Goal: Information Seeking & Learning: Check status

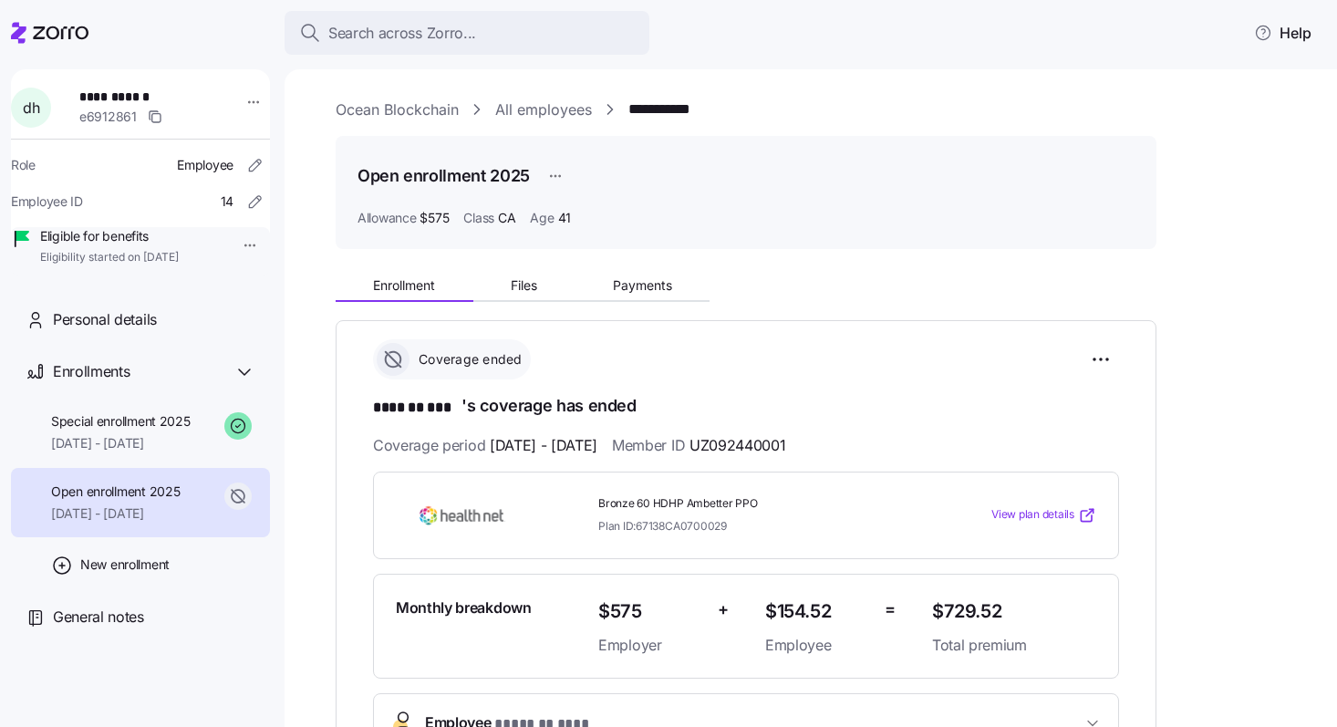
click at [542, 114] on link "All employees" at bounding box center [543, 109] width 97 height 23
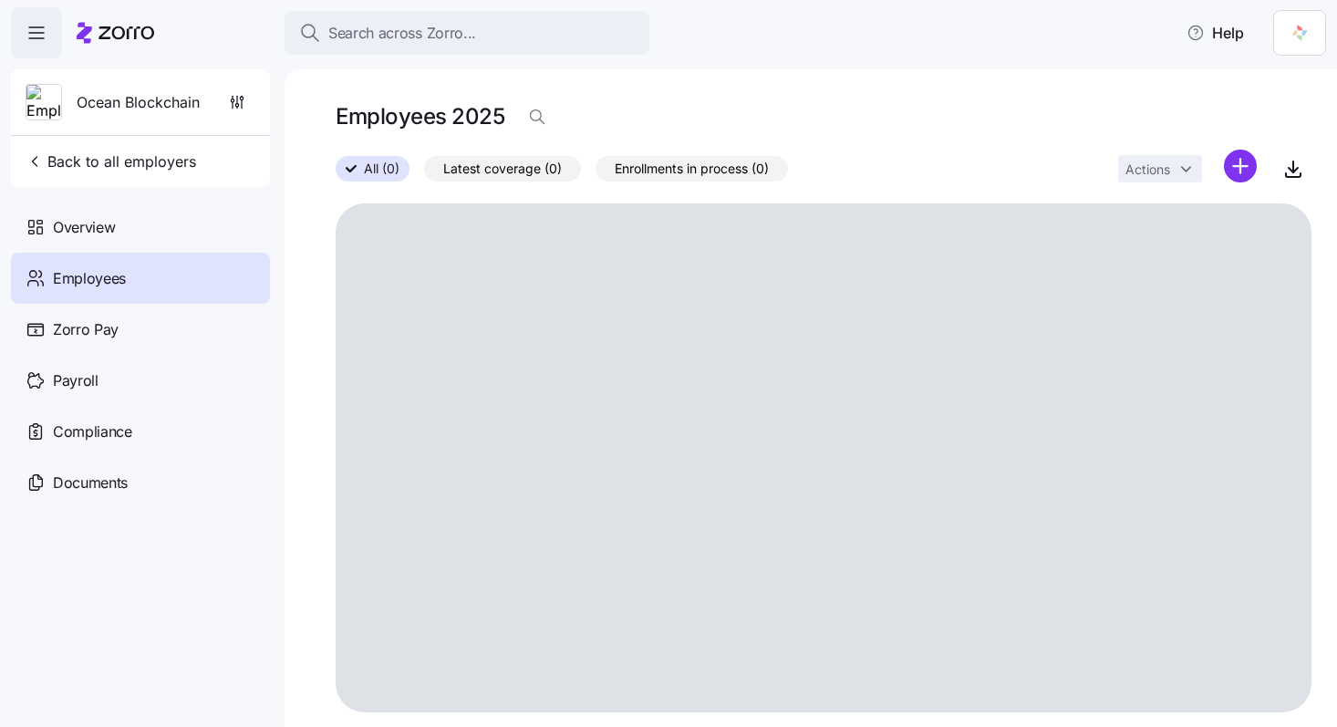
click at [112, 284] on span "Employees" at bounding box center [89, 278] width 73 height 23
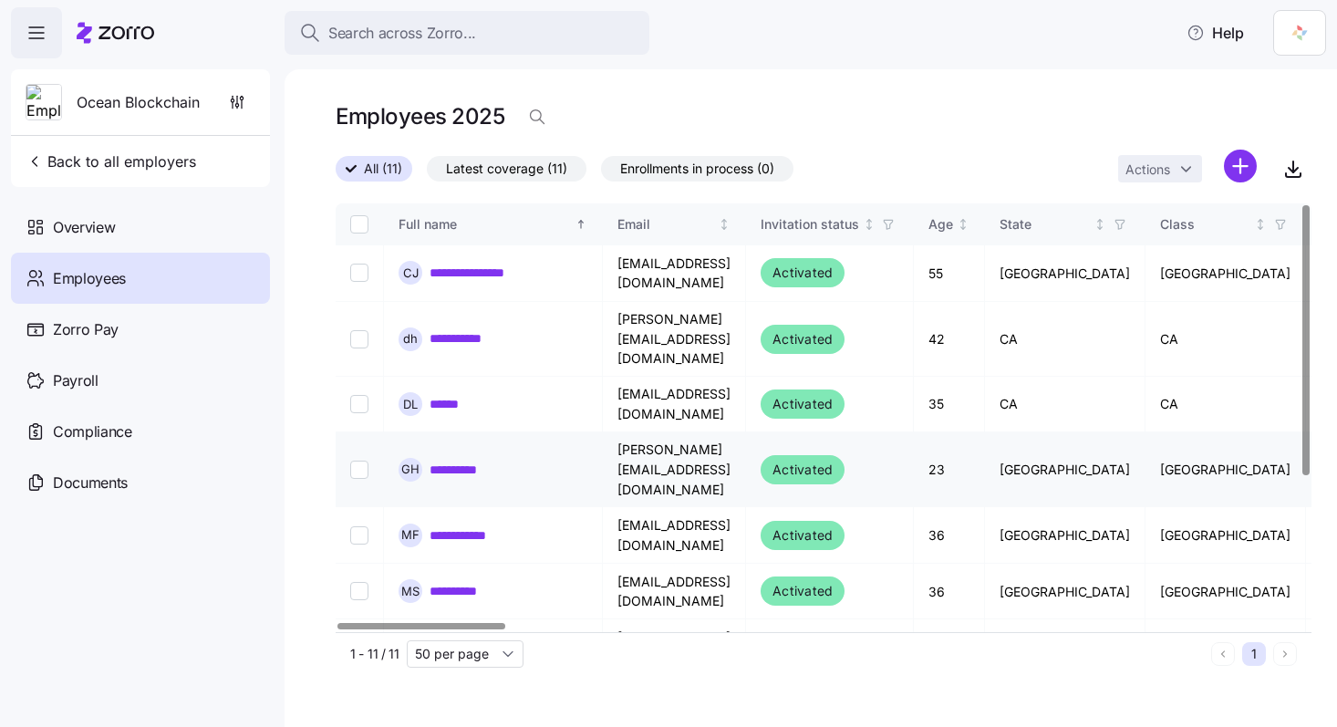
click at [478, 460] on link "**********" at bounding box center [466, 469] width 75 height 18
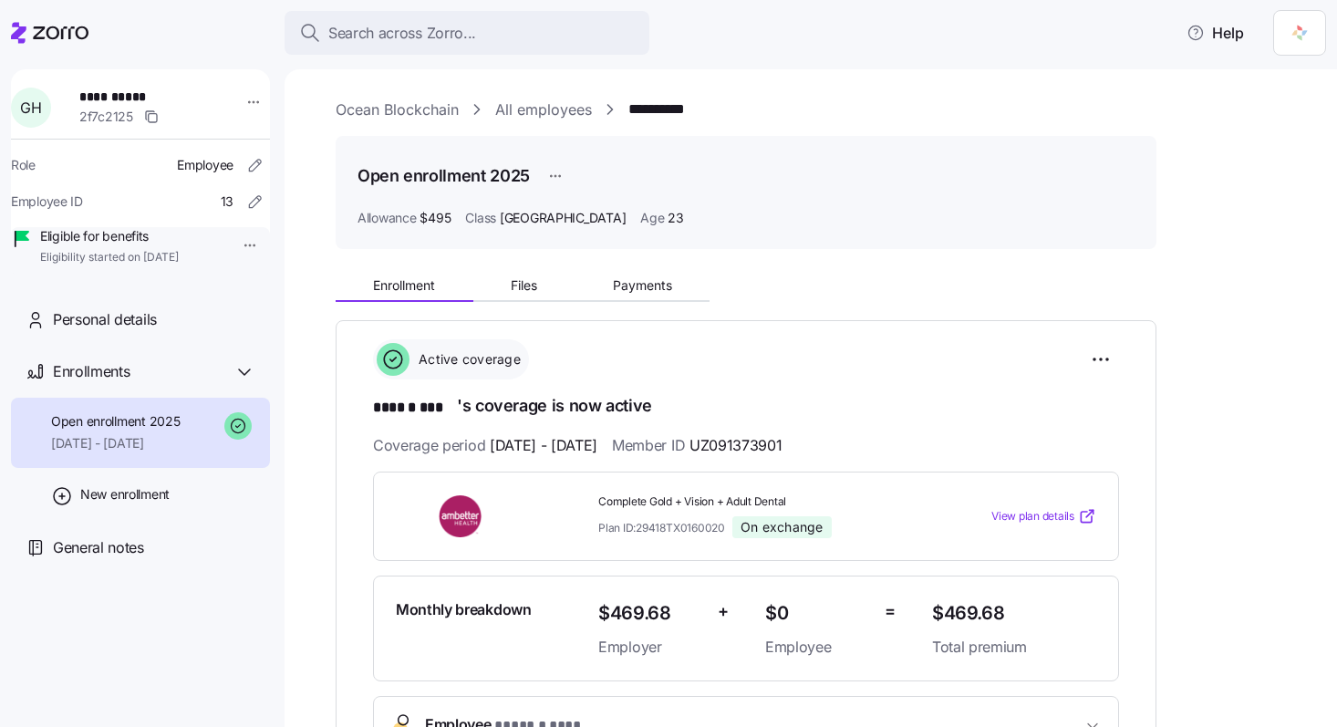
click at [478, 438] on span "Coverage period [DATE] - [DATE]" at bounding box center [485, 445] width 224 height 23
click at [459, 540] on div "Complete Gold + Vision + Adult Dental Plan ID: 29418TX0160020 On exchange View …" at bounding box center [746, 516] width 746 height 90
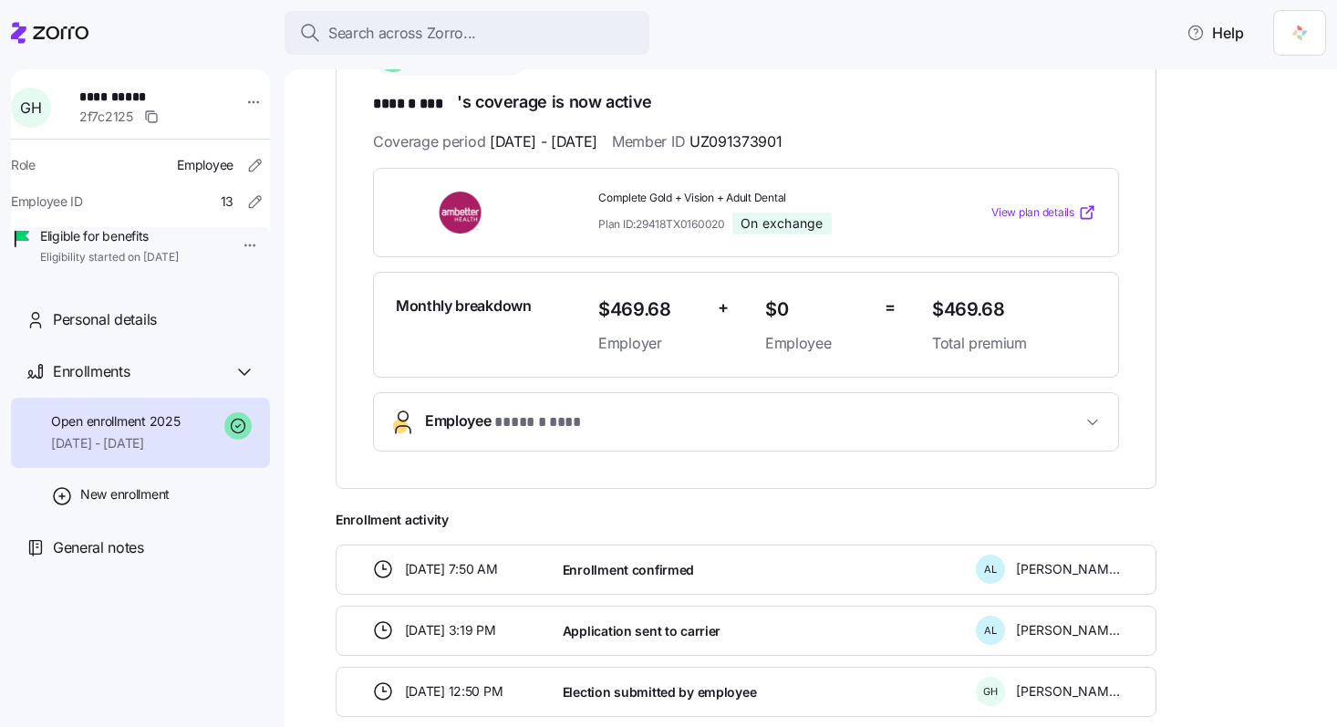
scroll to position [400, 0]
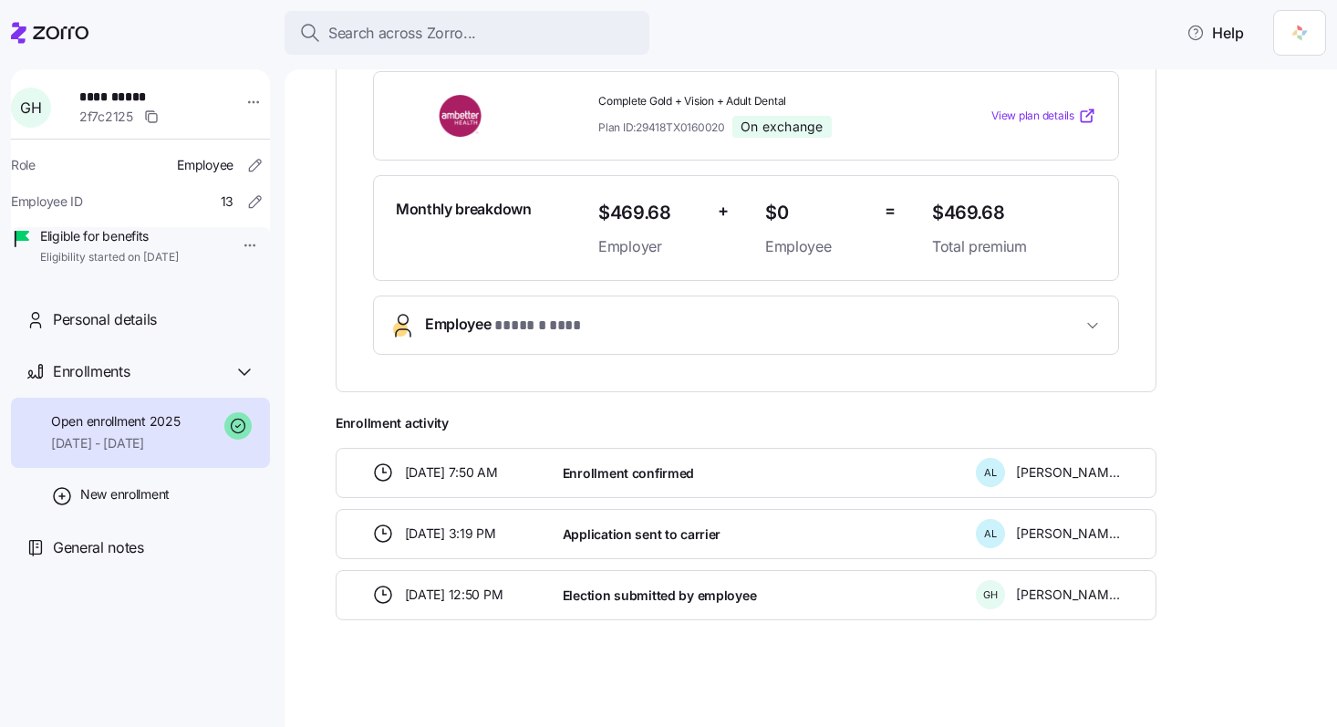
click at [1086, 320] on icon "button" at bounding box center [1092, 325] width 18 height 18
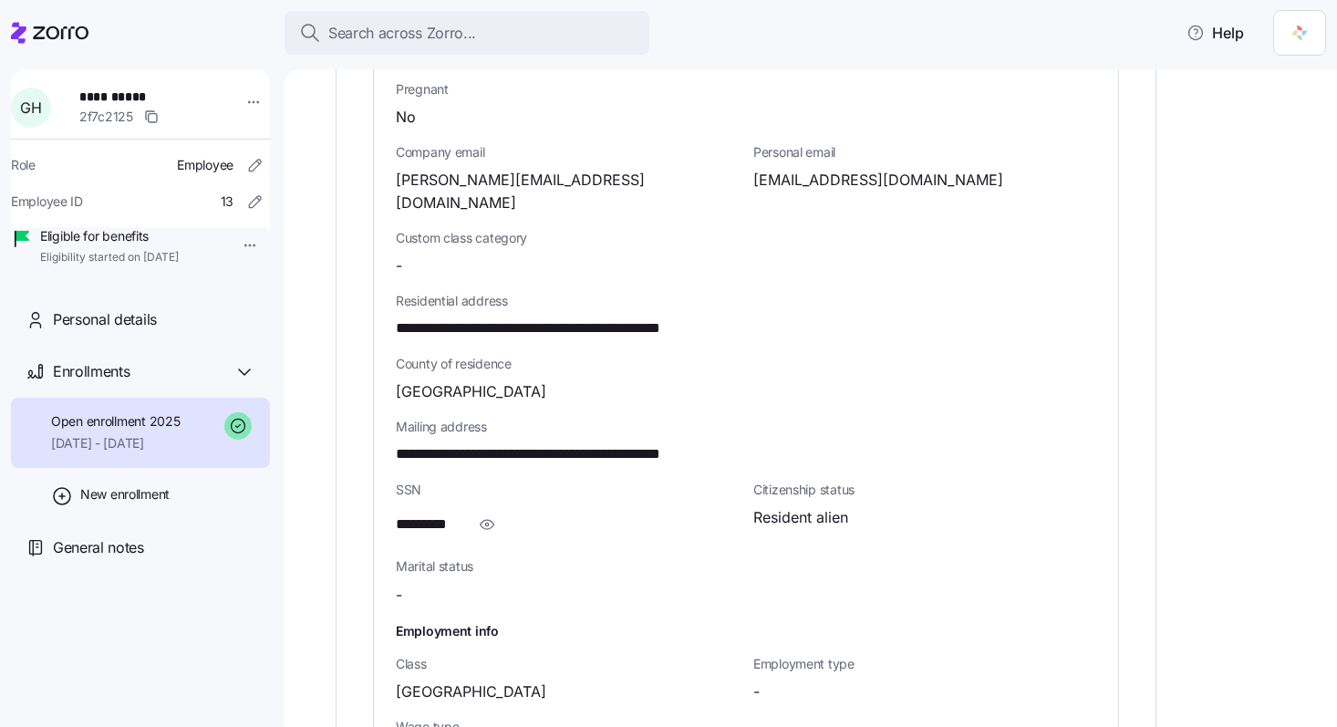
scroll to position [882, 0]
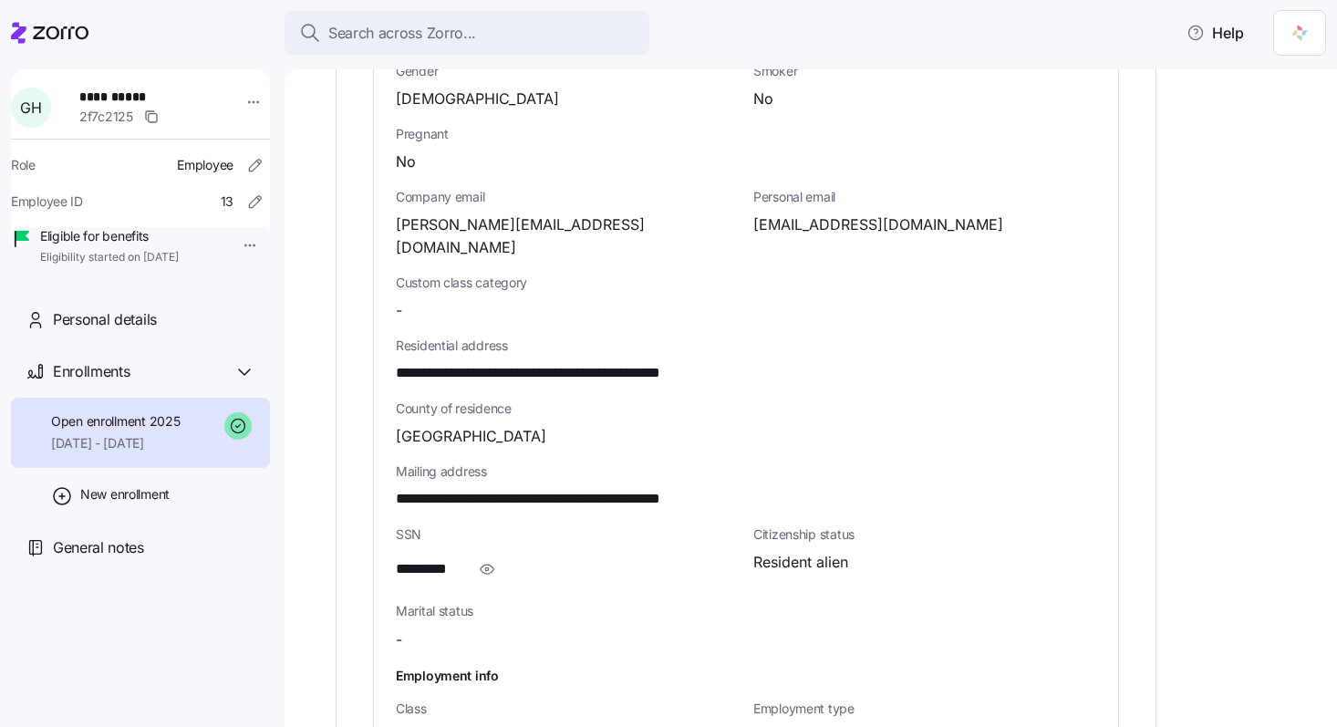
click at [717, 299] on div "-" at bounding box center [567, 310] width 343 height 23
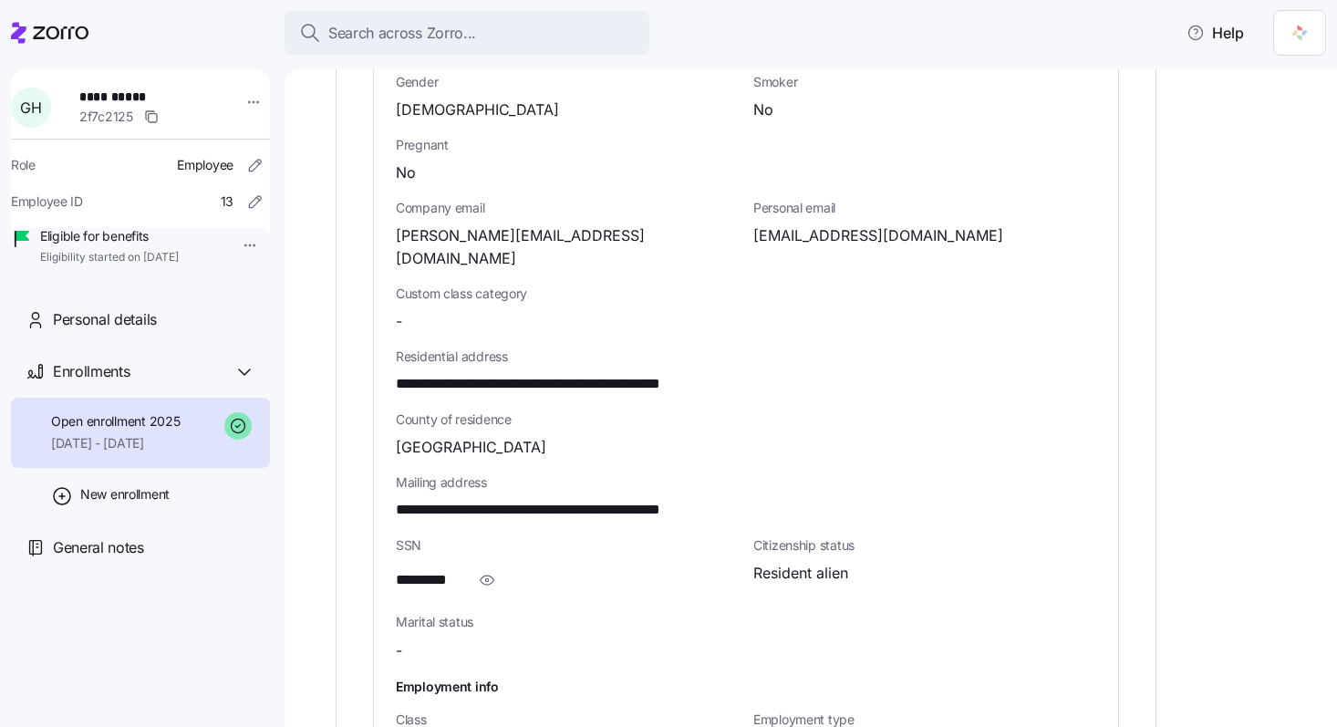
scroll to position [870, 0]
click at [747, 263] on div "**********" at bounding box center [745, 360] width 715 height 936
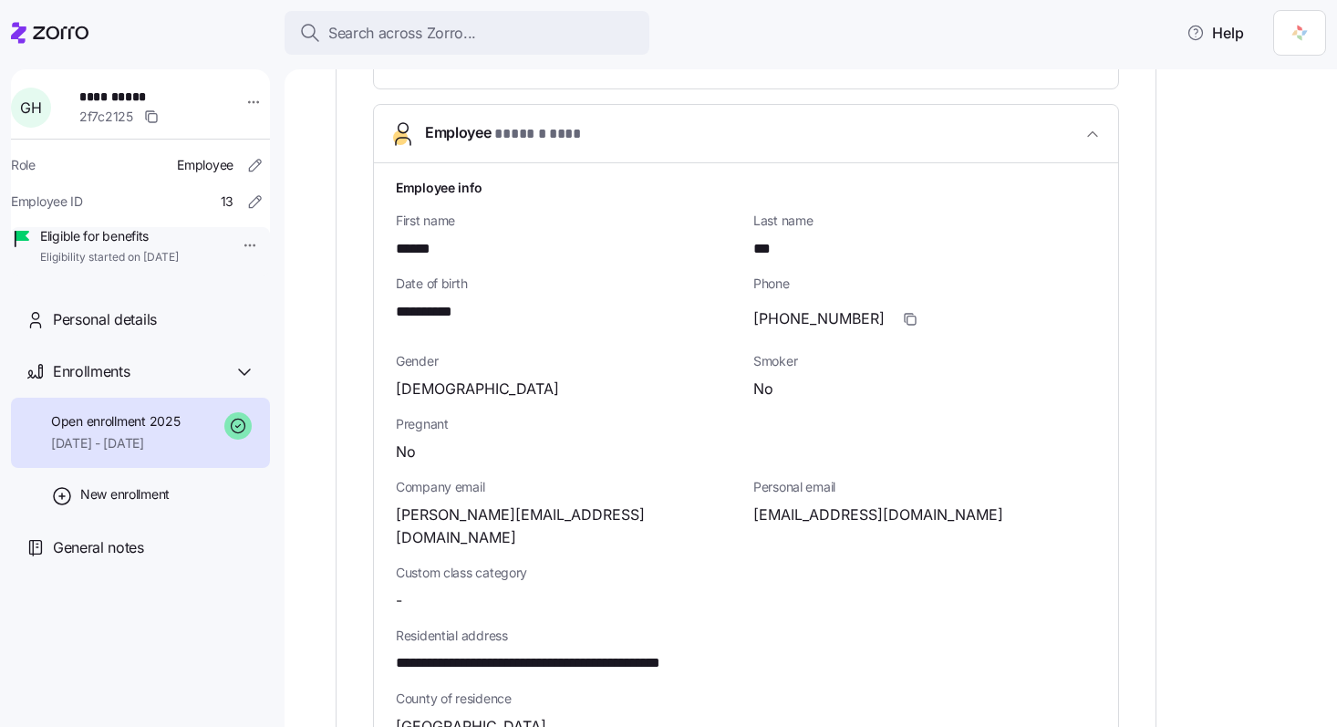
scroll to position [598, 0]
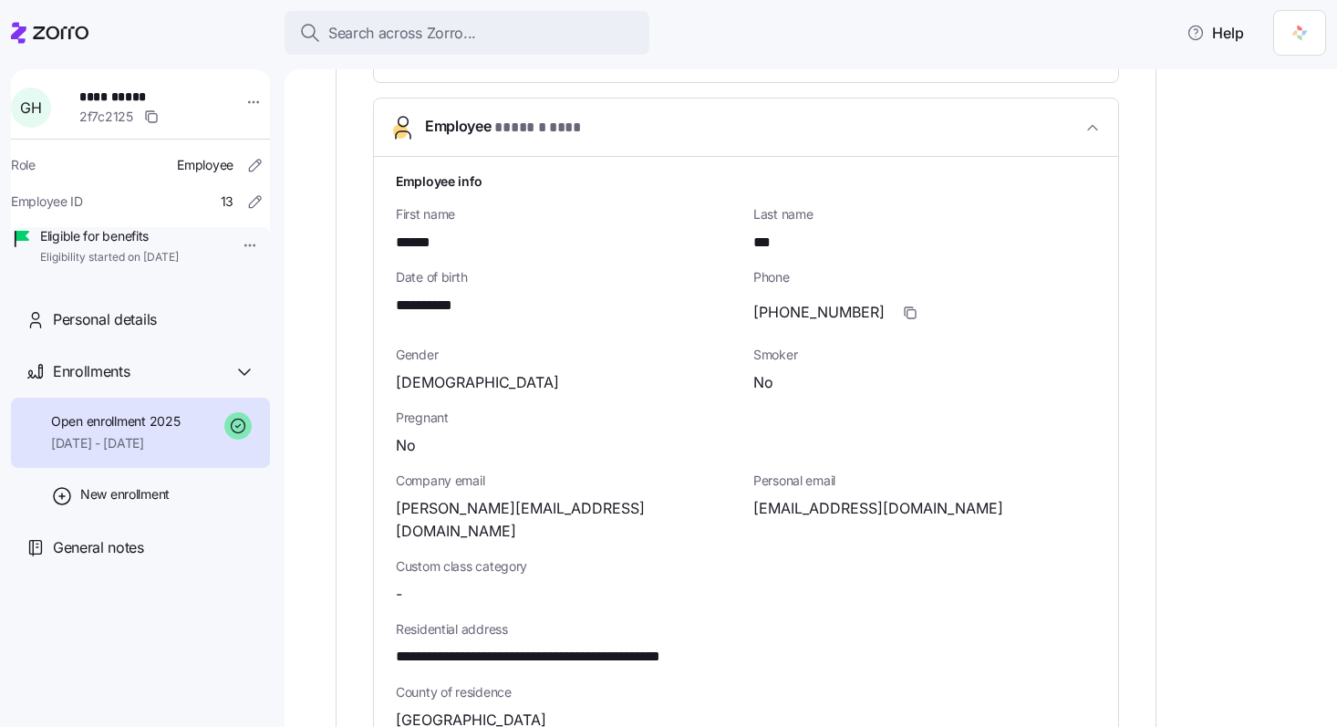
click at [726, 276] on span "Date of birth" at bounding box center [567, 277] width 343 height 18
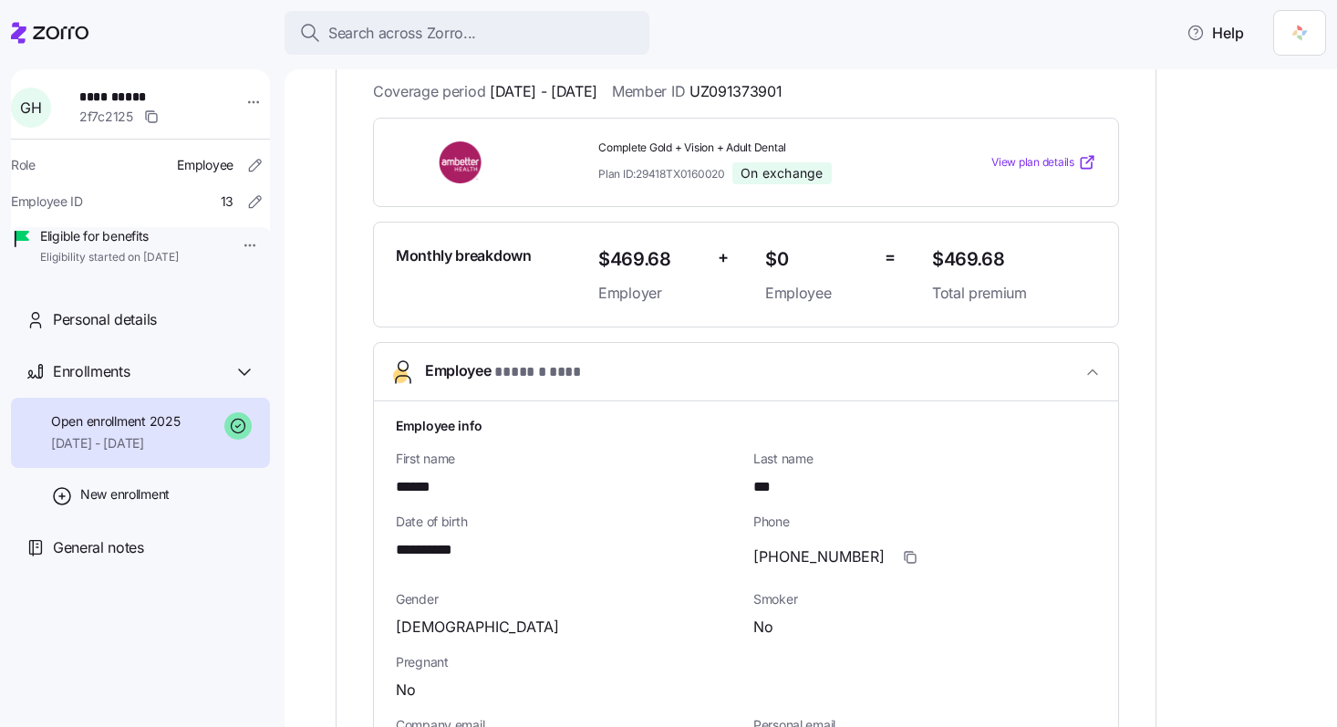
scroll to position [0, 0]
